Goal: Navigation & Orientation: Find specific page/section

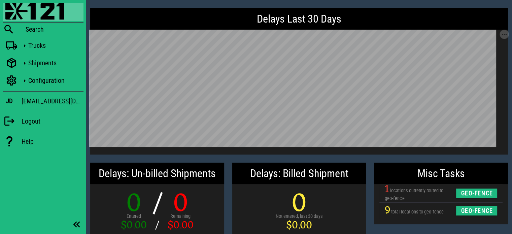
click at [74, 203] on div "Blackfly Search Trucks Shipments Configuration JD jdorellana@snecorp.com Logout…" at bounding box center [43, 117] width 86 height 234
click at [22, 198] on div "Blackfly Search Trucks Shipments Configuration JD jdorellana@snecorp.com Logout…" at bounding box center [43, 117] width 86 height 234
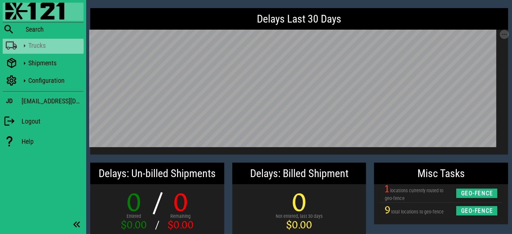
click at [34, 48] on div "Trucks" at bounding box center [54, 45] width 52 height 8
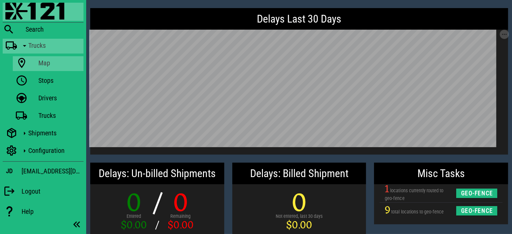
click at [47, 62] on div "Map" at bounding box center [59, 63] width 42 height 8
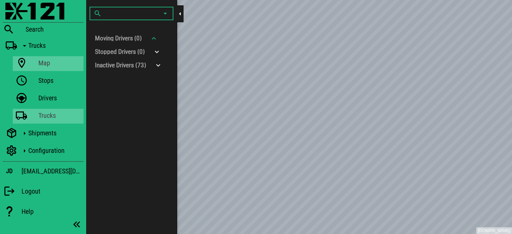
click at [58, 112] on div "Trucks" at bounding box center [59, 115] width 42 height 8
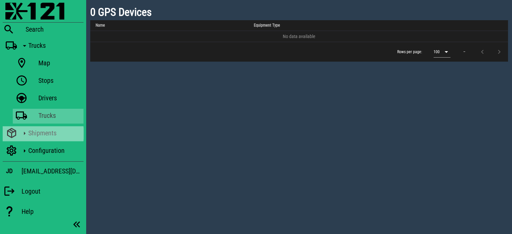
click at [44, 133] on div "Shipments" at bounding box center [54, 133] width 52 height 8
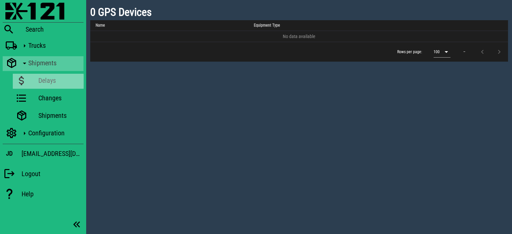
click at [50, 80] on div "Delays" at bounding box center [59, 80] width 42 height 8
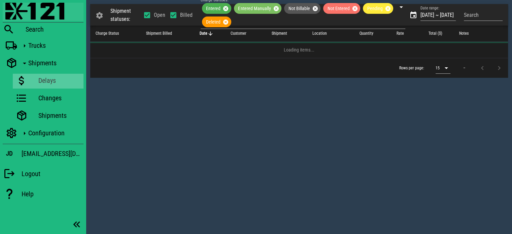
click at [39, 12] on img at bounding box center [34, 11] width 59 height 17
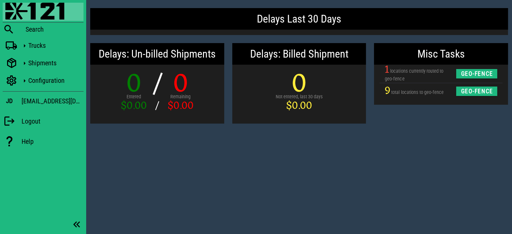
drag, startPoint x: 420, startPoint y: 157, endPoint x: 403, endPoint y: 152, distance: 17.7
click at [420, 157] on div "Delays Last 30 Days Delays: Un-billed Shipments 0 Entered $0.00 / / 0 Remaining…" at bounding box center [299, 117] width 426 height 234
